Goal: Check status

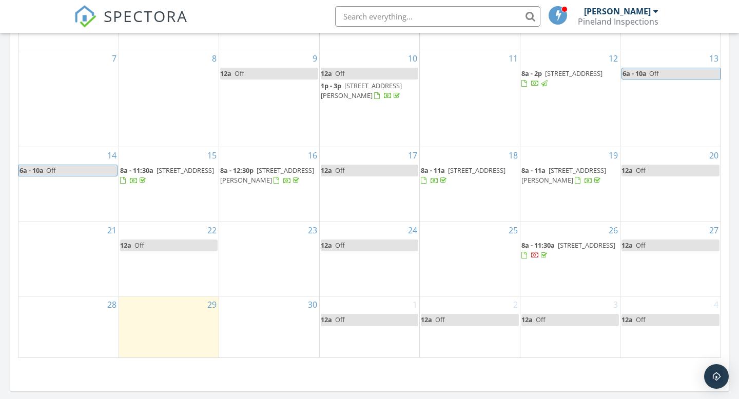
scroll to position [1181, 0]
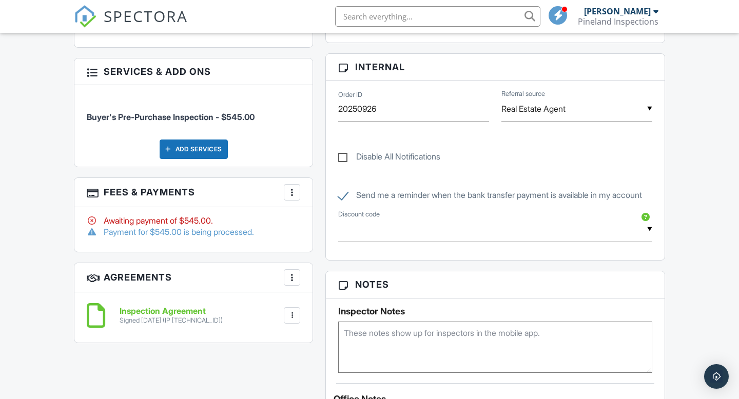
scroll to position [555, 0]
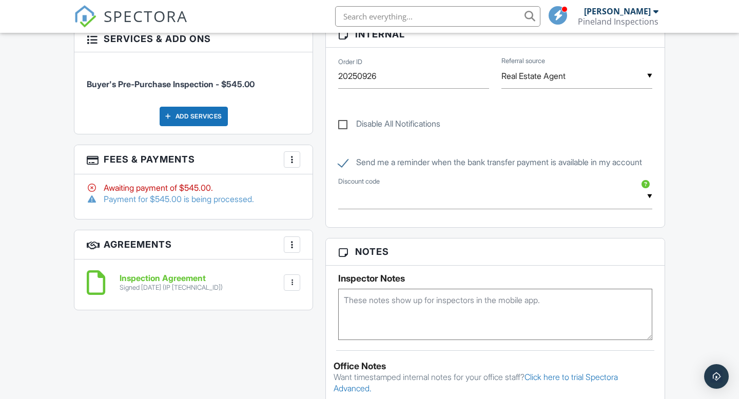
click at [294, 154] on div at bounding box center [292, 159] width 10 height 10
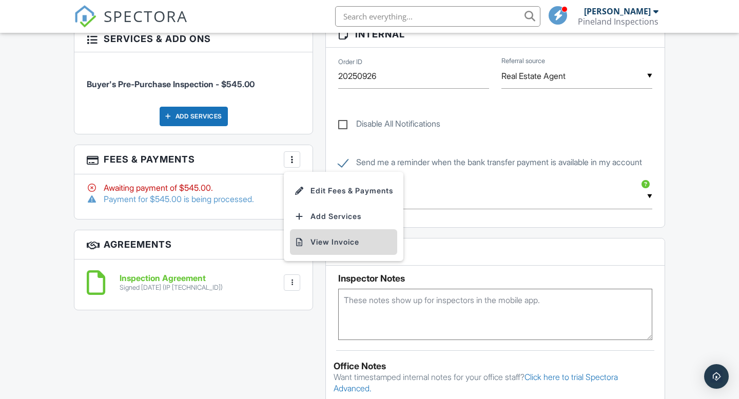
click at [321, 234] on li "View Invoice" at bounding box center [343, 242] width 107 height 26
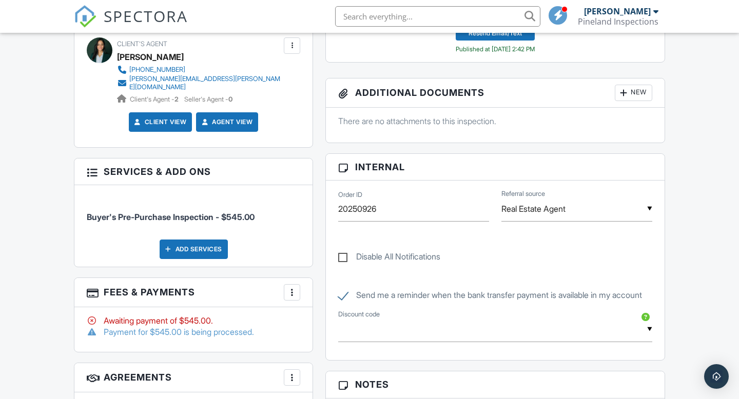
scroll to position [423, 0]
click at [293, 289] on div at bounding box center [292, 292] width 10 height 10
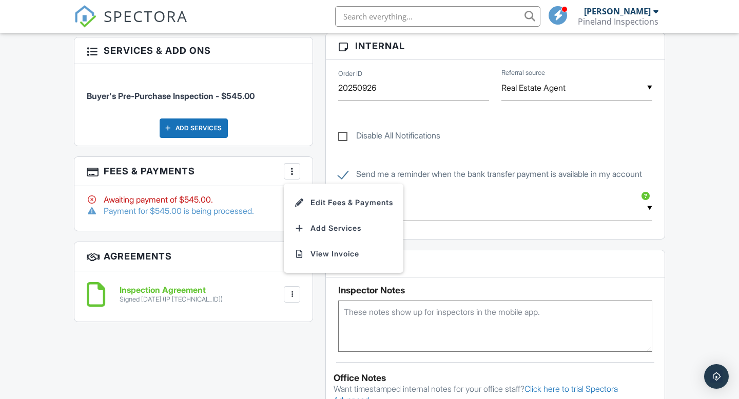
scroll to position [544, 0]
click at [33, 231] on div "Dashboard Templates Contacts Metrics Automations Advanced Settings Support Cent…" at bounding box center [369, 401] width 739 height 1824
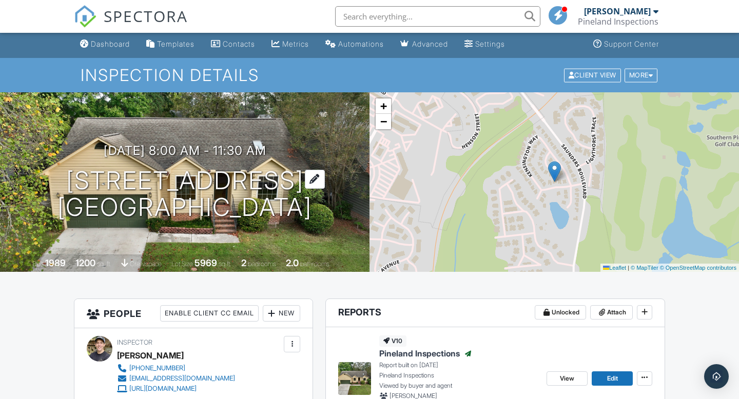
scroll to position [0, 0]
